Goal: Task Accomplishment & Management: Manage account settings

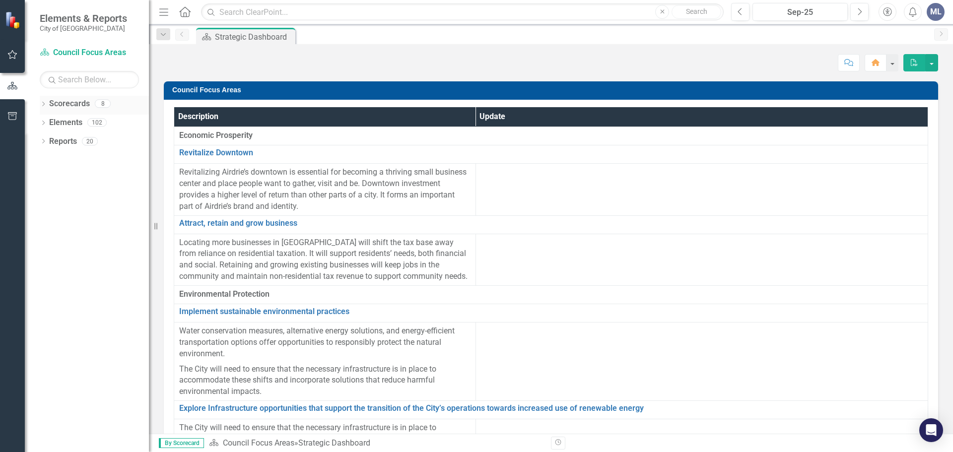
click at [71, 105] on link "Scorecards" at bounding box center [69, 103] width 41 height 11
click at [70, 124] on link "Elements" at bounding box center [65, 122] width 33 height 11
click at [72, 144] on link "Reports" at bounding box center [63, 141] width 28 height 11
click at [12, 119] on icon "button" at bounding box center [12, 116] width 10 height 8
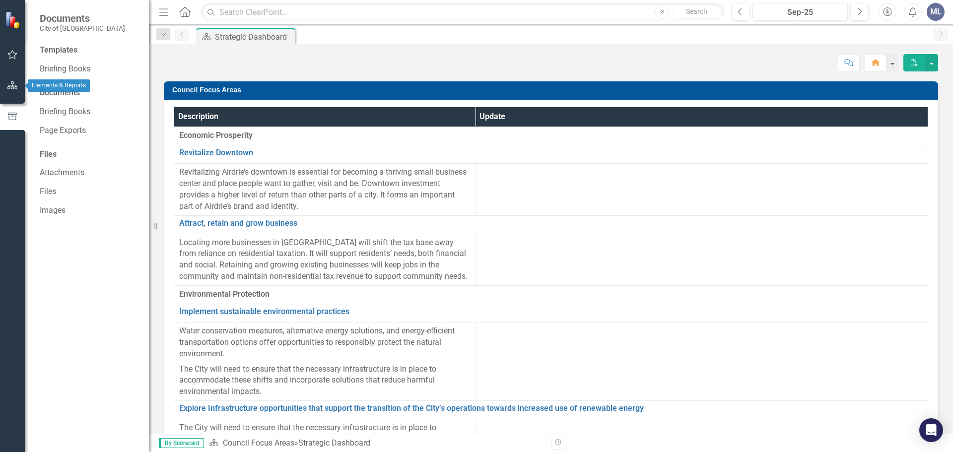
click at [11, 89] on icon "button" at bounding box center [12, 85] width 10 height 8
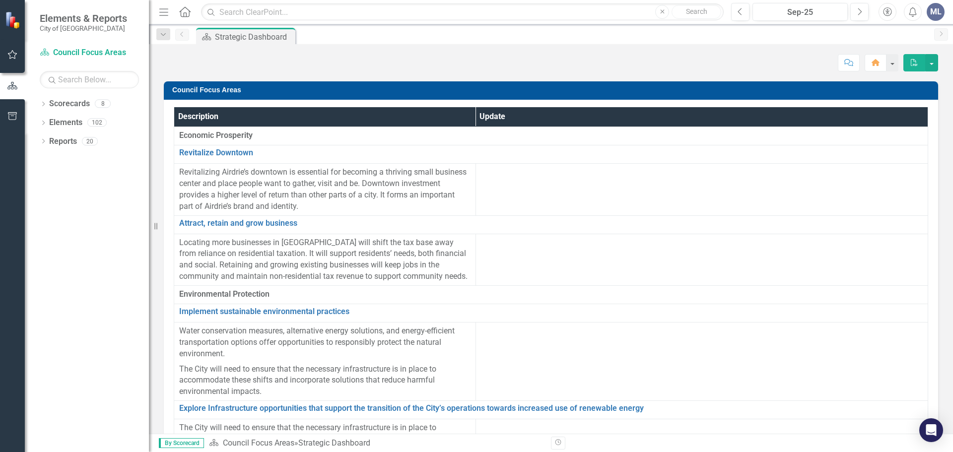
click at [164, 12] on icon "button" at bounding box center [163, 11] width 9 height 7
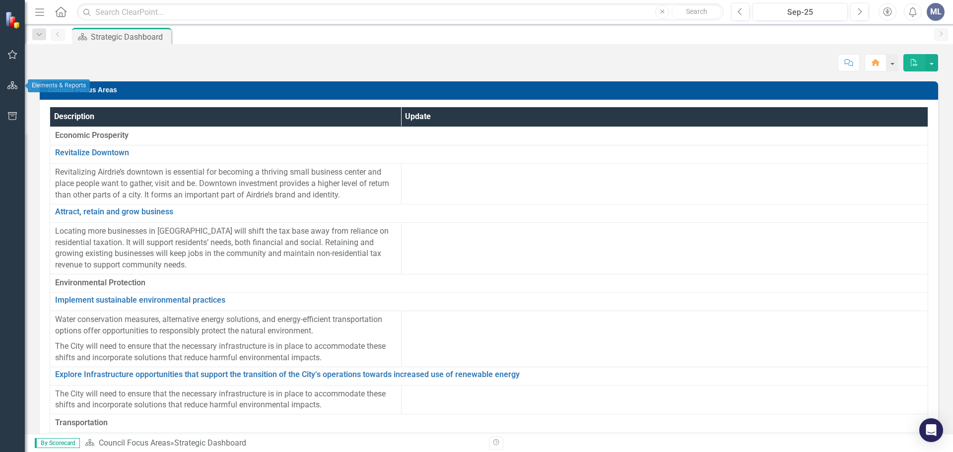
click at [10, 86] on icon "button" at bounding box center [12, 85] width 10 height 8
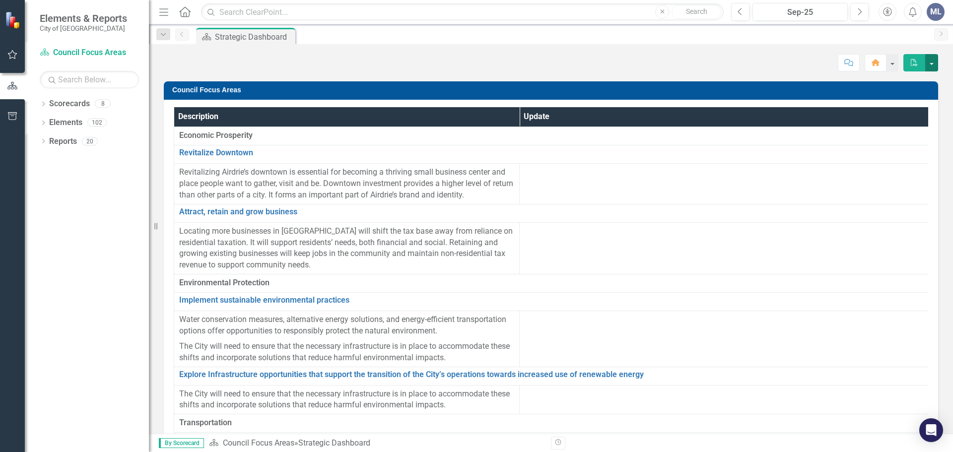
click at [933, 67] on button "button" at bounding box center [932, 62] width 13 height 17
click at [62, 126] on link "Elements" at bounding box center [65, 122] width 33 height 11
click at [64, 139] on link "Reports" at bounding box center [63, 141] width 28 height 11
click at [62, 130] on div "Elements" at bounding box center [65, 123] width 33 height 16
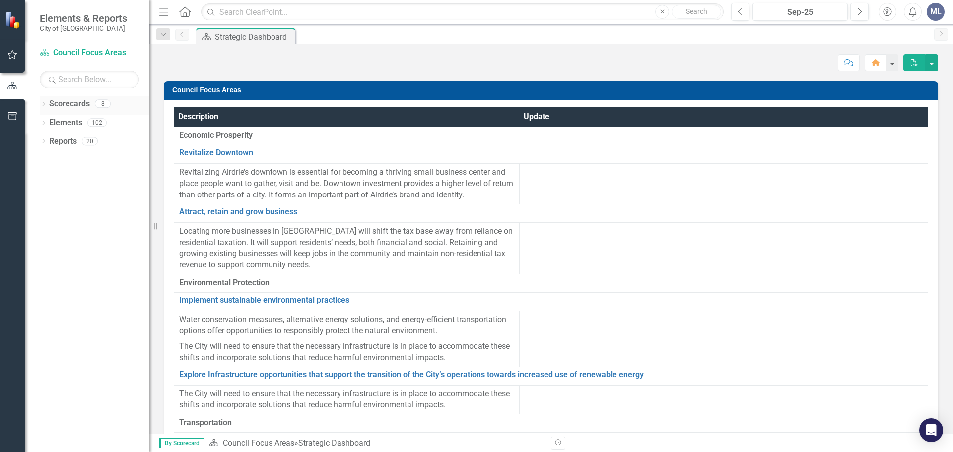
click at [63, 113] on div "Scorecards 8" at bounding box center [99, 105] width 100 height 19
click at [69, 51] on link "Scorecard Council Focus Areas" at bounding box center [89, 52] width 99 height 11
click at [73, 22] on span "Elements & Reports" at bounding box center [83, 18] width 87 height 12
click at [45, 123] on icon "Dropdown" at bounding box center [43, 123] width 7 height 5
click at [42, 106] on icon "Dropdown" at bounding box center [43, 104] width 7 height 5
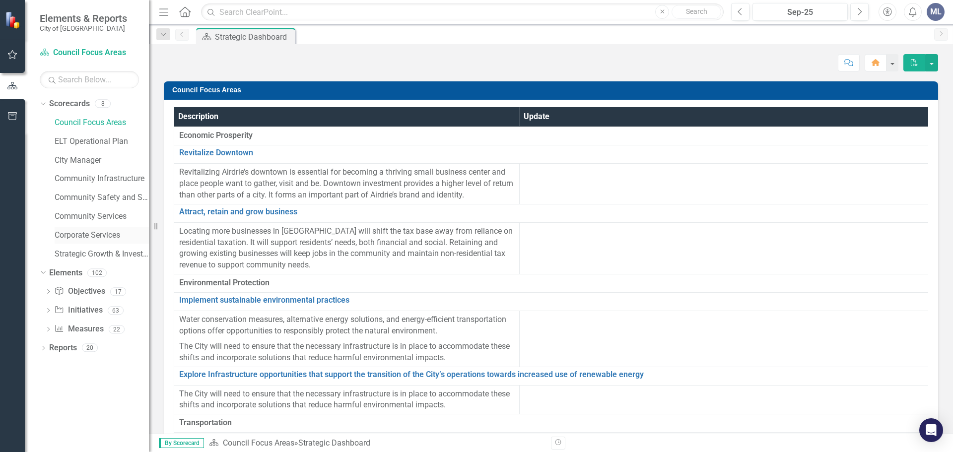
click at [98, 237] on link "Corporate Services" at bounding box center [102, 235] width 94 height 11
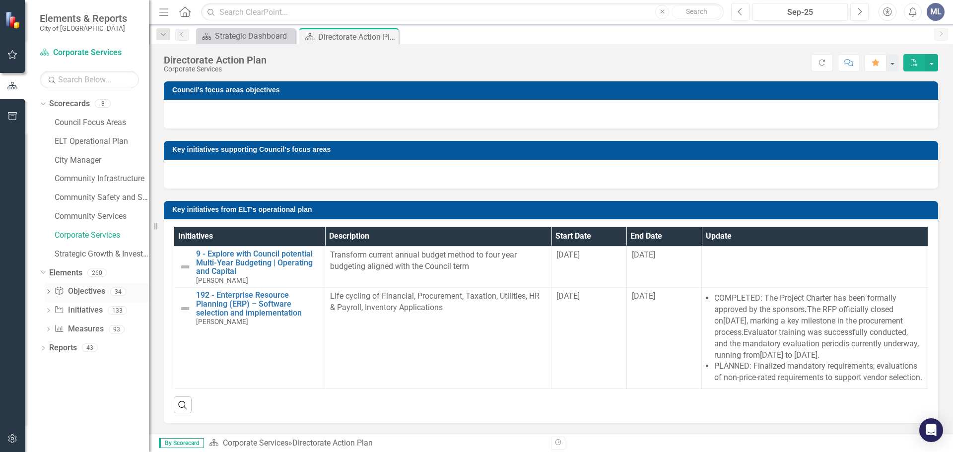
click at [80, 291] on link "Objective Objectives" at bounding box center [79, 291] width 51 height 11
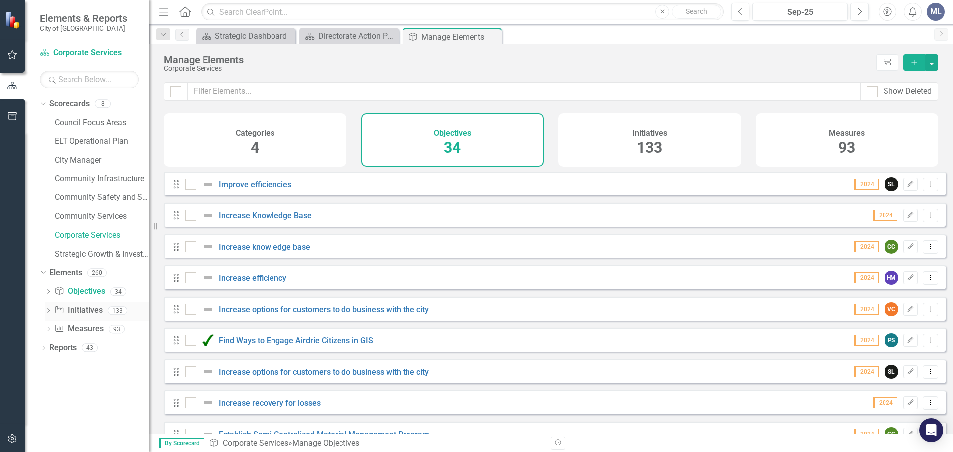
click at [88, 308] on link "Initiative Initiatives" at bounding box center [78, 310] width 48 height 11
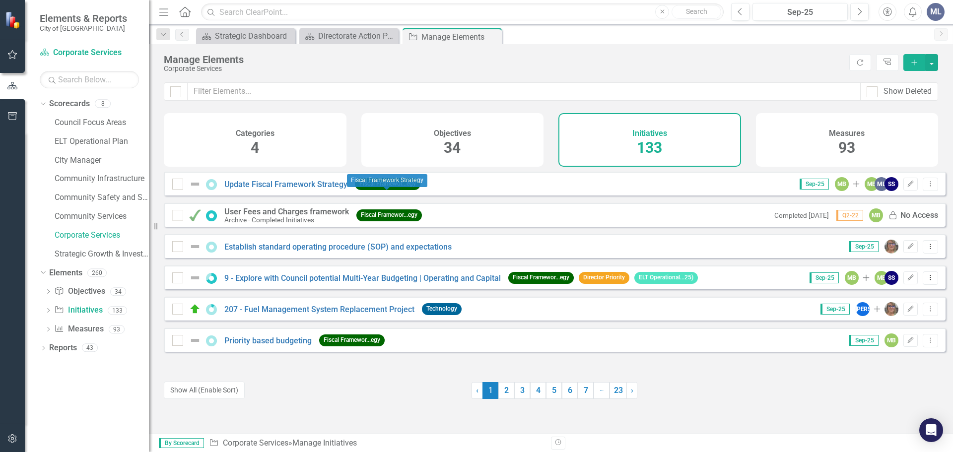
click at [395, 190] on span "Fiscal Framewor...egy" at bounding box center [388, 183] width 66 height 11
click at [907, 187] on icon "Edit" at bounding box center [910, 184] width 7 height 6
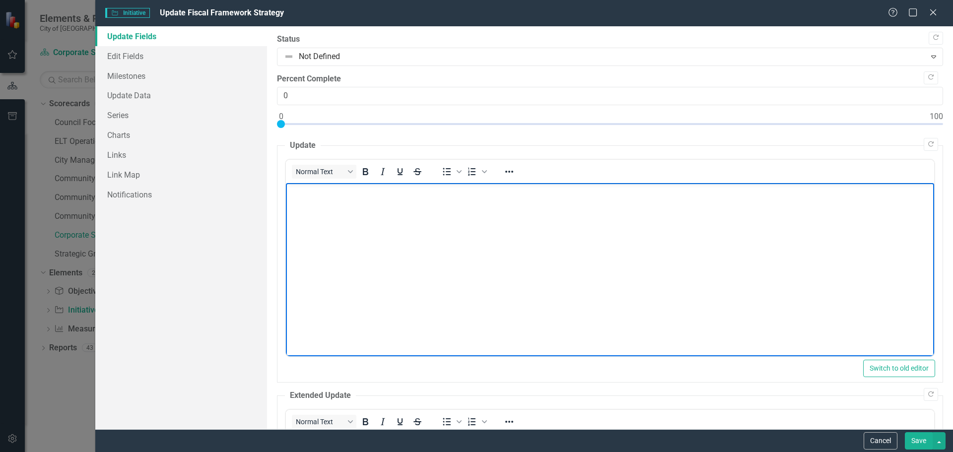
click at [331, 209] on body "Rich Text Area. Press ALT-0 for help." at bounding box center [610, 257] width 649 height 149
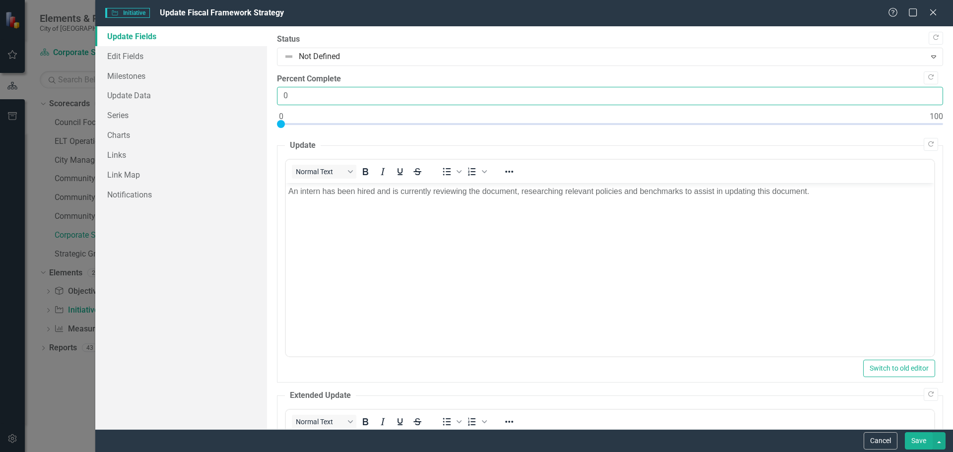
click at [291, 98] on input "0" at bounding box center [610, 96] width 666 height 18
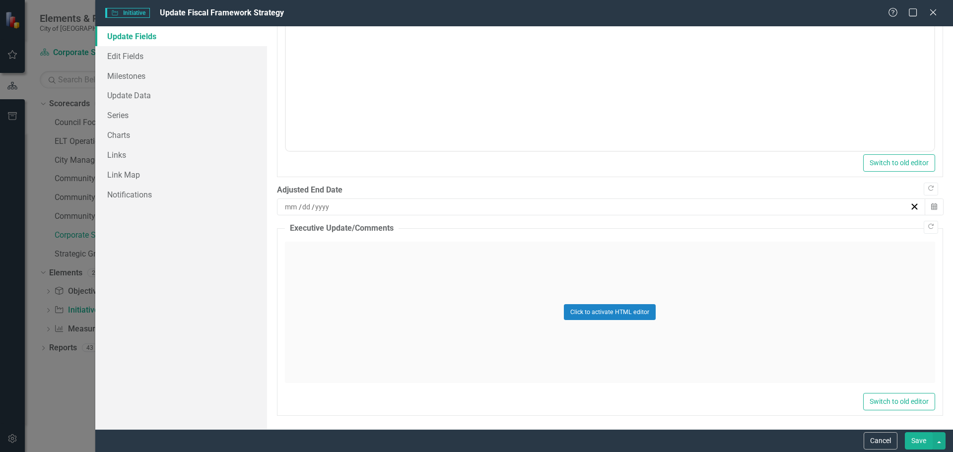
scroll to position [457, 0]
click at [921, 448] on button "Save" at bounding box center [919, 441] width 28 height 17
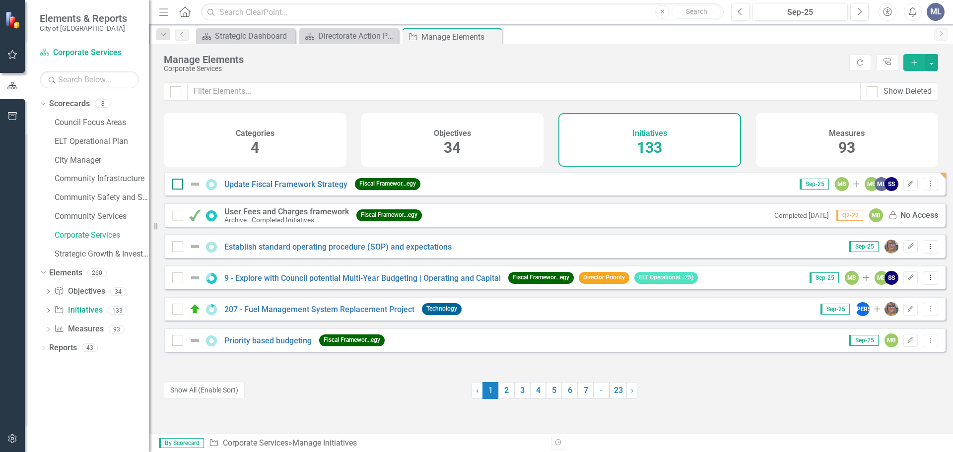
click at [179, 190] on div at bounding box center [177, 184] width 11 height 11
click at [179, 185] on input "checkbox" at bounding box center [175, 182] width 6 height 6
click at [179, 190] on div at bounding box center [177, 184] width 11 height 11
click at [179, 185] on input "checkbox" at bounding box center [175, 182] width 6 height 6
checkbox input "false"
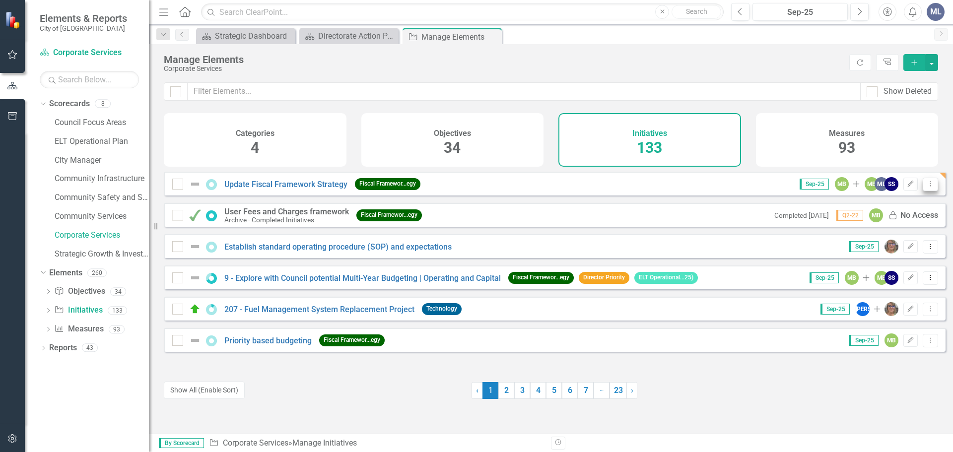
click at [927, 187] on icon "Dropdown Menu" at bounding box center [931, 184] width 8 height 6
click at [907, 187] on icon "Edit" at bounding box center [910, 184] width 7 height 6
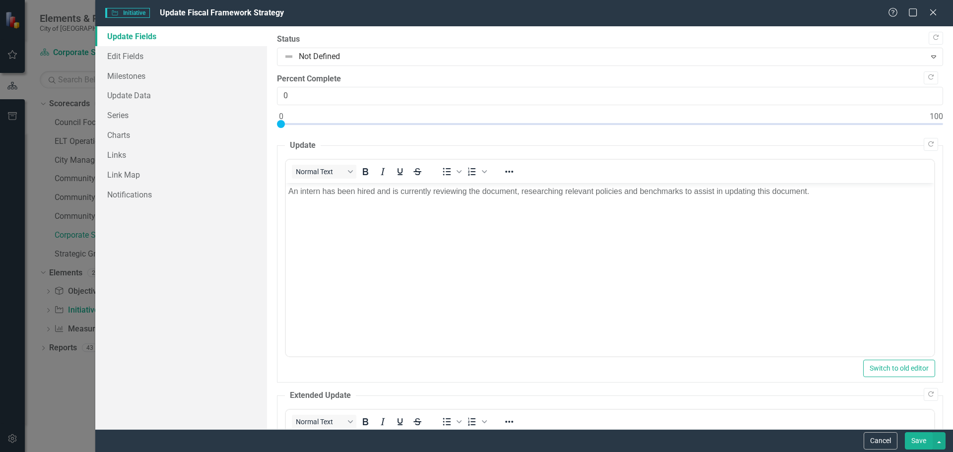
scroll to position [0, 0]
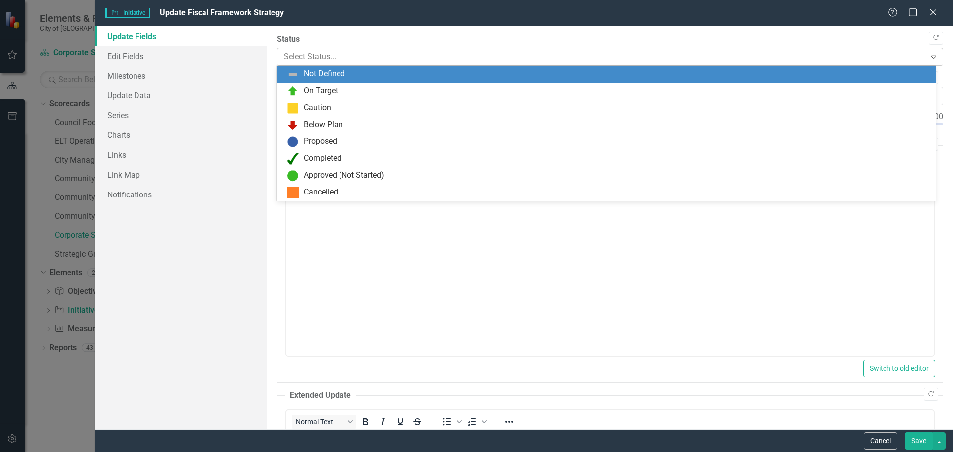
click at [929, 53] on icon "Expand" at bounding box center [934, 57] width 10 height 8
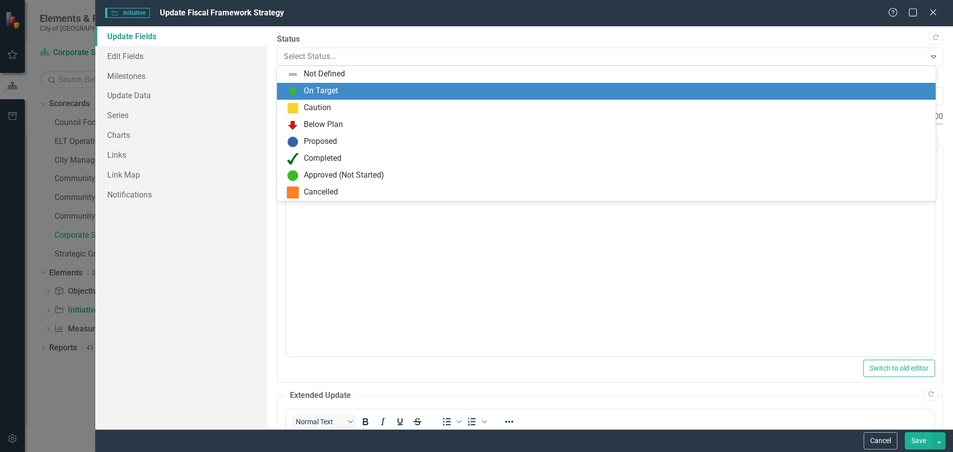
click at [337, 85] on div "On Target" at bounding box center [608, 91] width 643 height 12
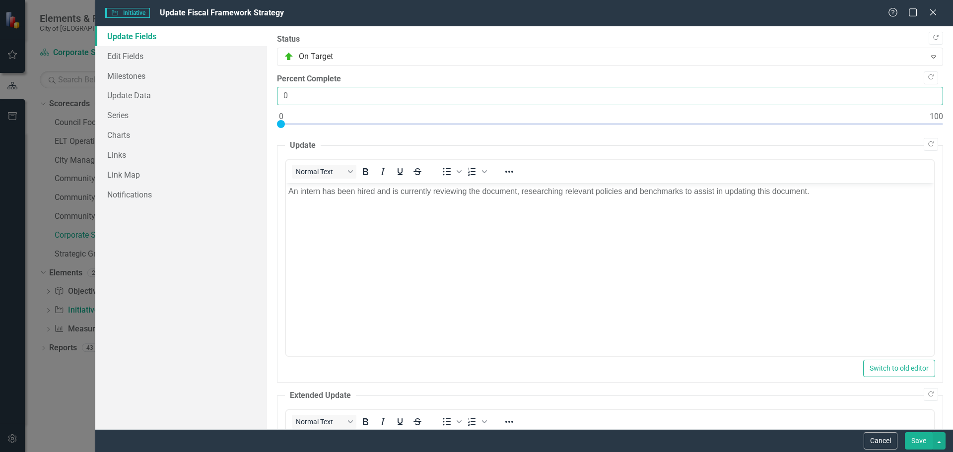
click at [380, 88] on input "0" at bounding box center [610, 96] width 666 height 18
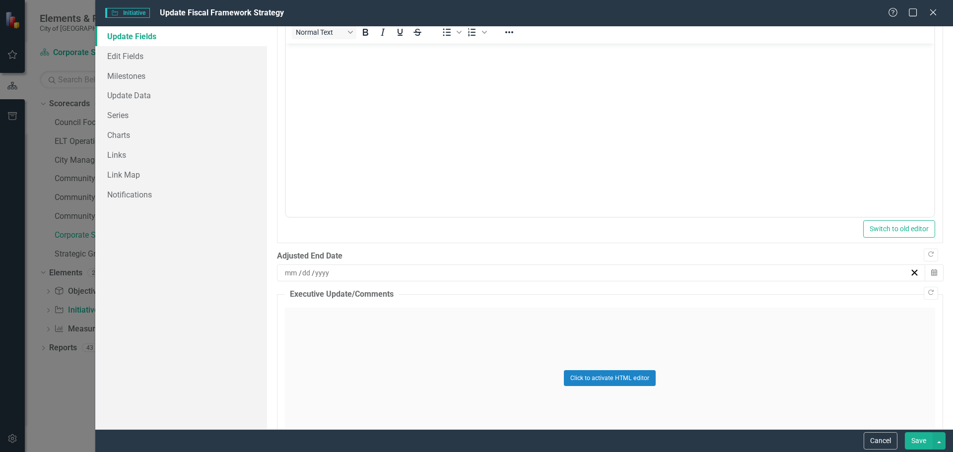
scroll to position [457, 0]
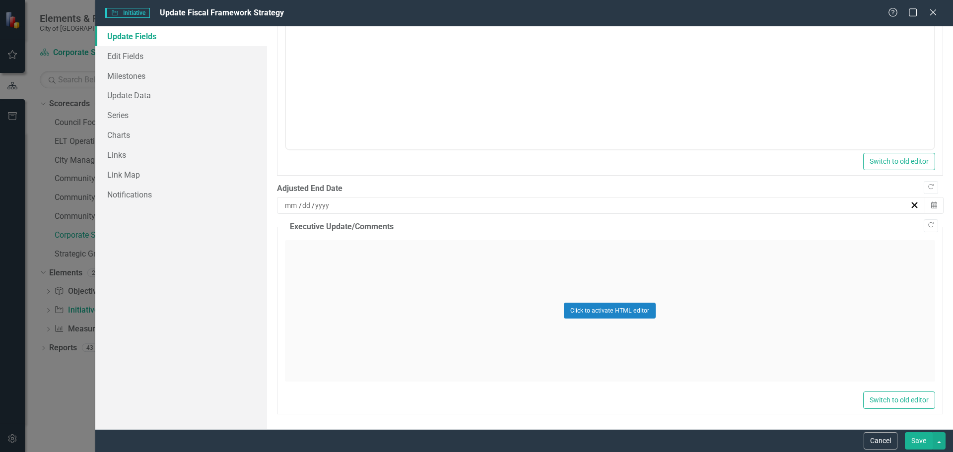
click at [561, 209] on div "/ /" at bounding box center [597, 206] width 627 height 10
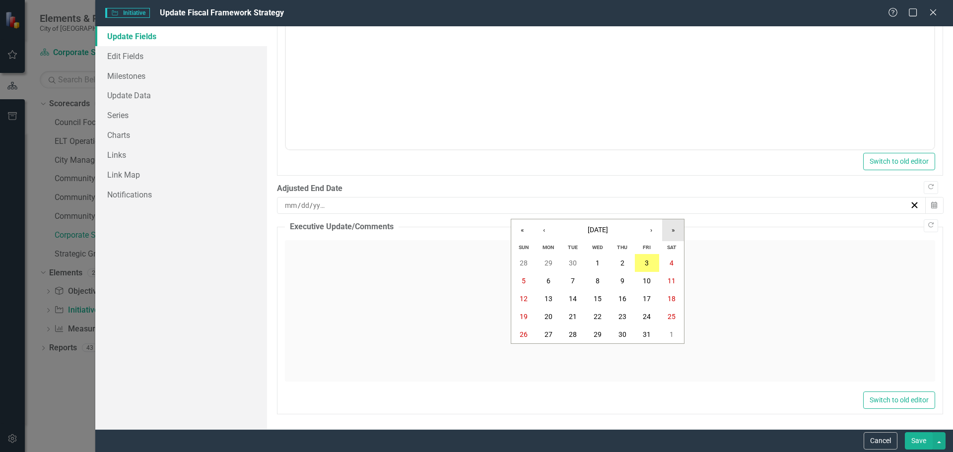
click at [677, 230] on button "»" at bounding box center [673, 230] width 22 height 22
click at [520, 232] on button "«" at bounding box center [522, 230] width 22 height 22
click at [656, 231] on button "›" at bounding box center [652, 230] width 22 height 22
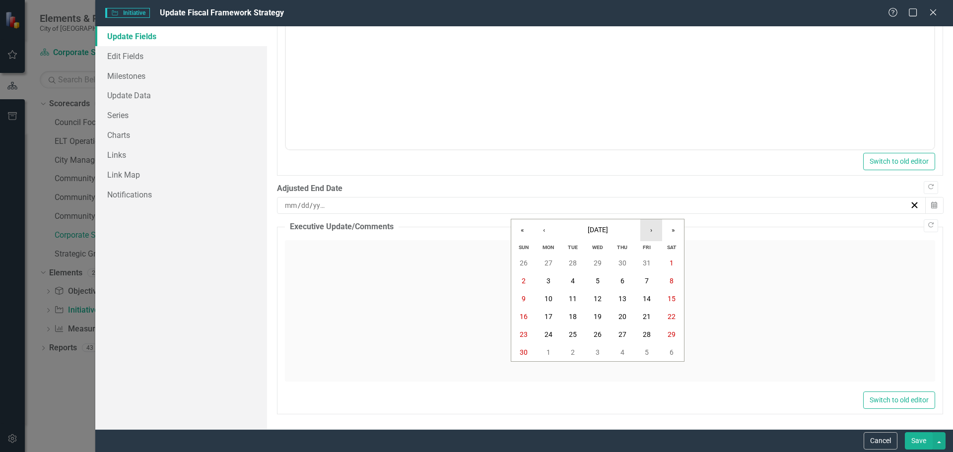
click at [656, 231] on button "›" at bounding box center [652, 230] width 22 height 22
click at [594, 333] on abbr "31" at bounding box center [598, 335] width 8 height 8
click at [929, 437] on button "Save" at bounding box center [919, 441] width 28 height 17
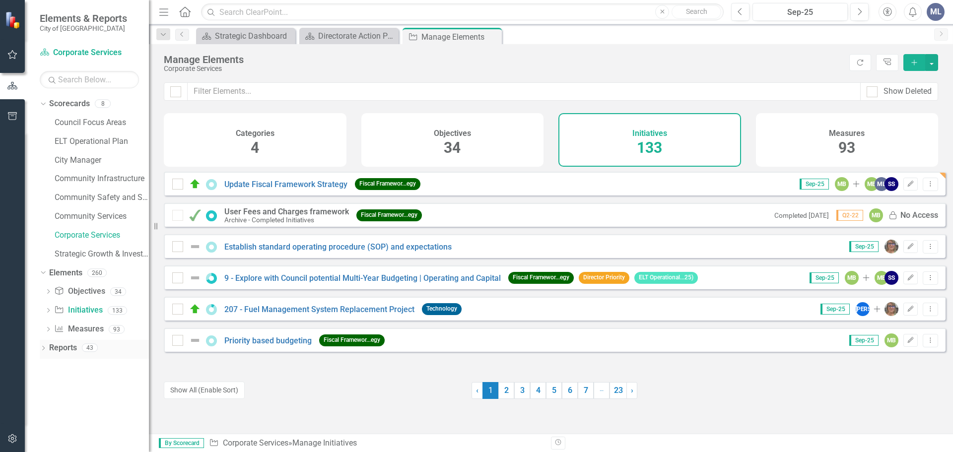
click at [64, 351] on link "Reports" at bounding box center [63, 348] width 28 height 11
click at [43, 348] on icon "Dropdown" at bounding box center [43, 349] width 7 height 5
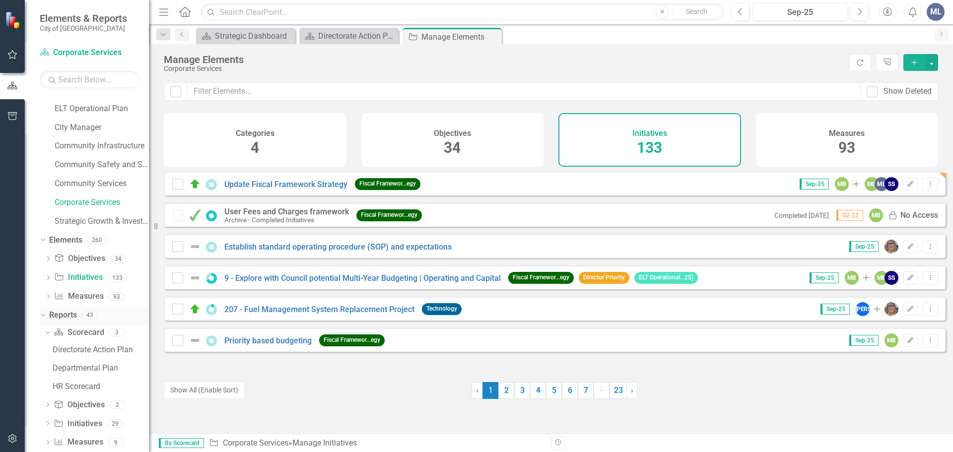
scroll to position [49, 0]
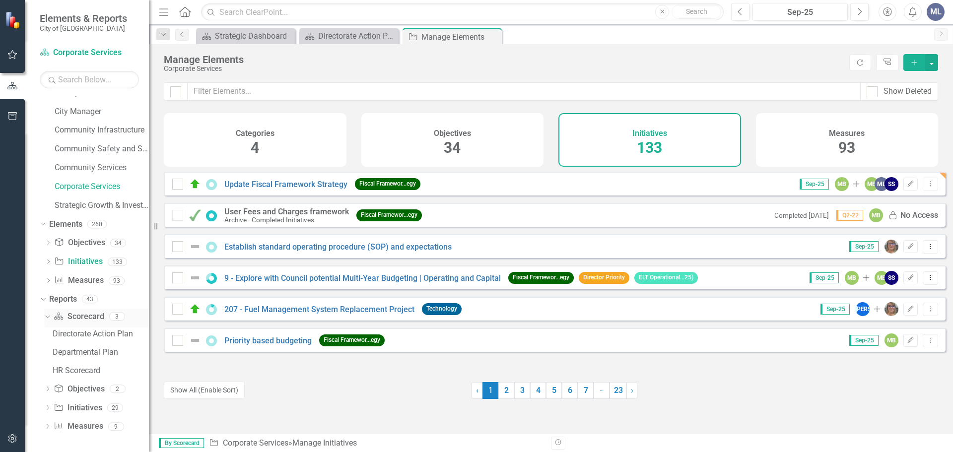
click at [48, 318] on icon "Dropdown" at bounding box center [46, 316] width 5 height 7
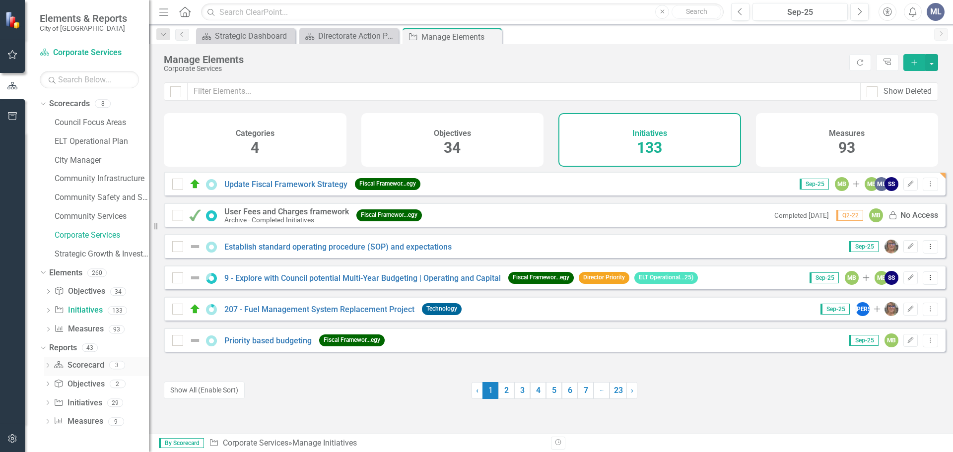
click at [47, 366] on icon "Dropdown" at bounding box center [47, 366] width 7 height 5
click at [85, 381] on div "Directorate Action Plan" at bounding box center [101, 382] width 96 height 9
